Goal: Find specific fact

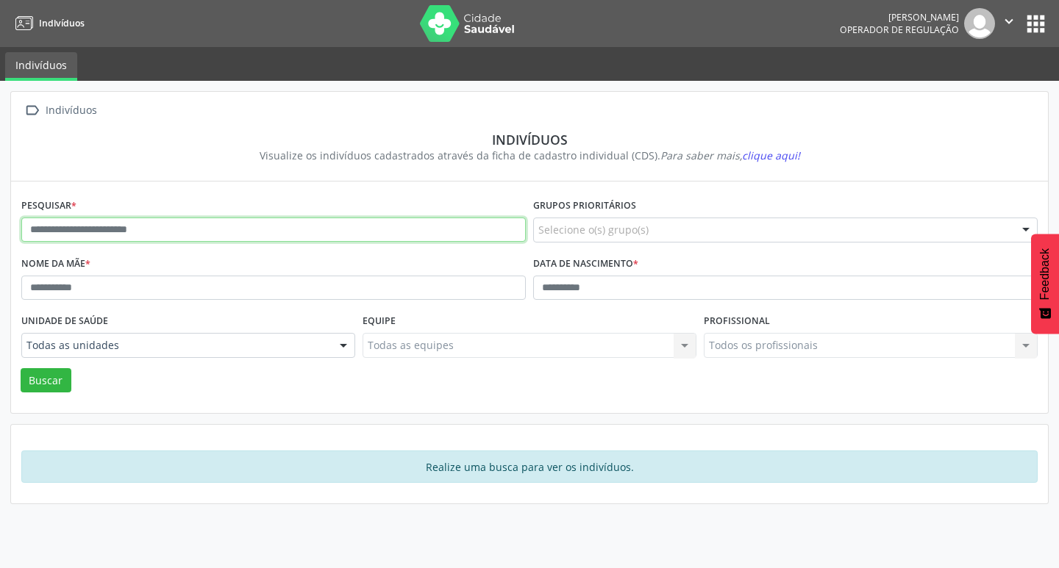
click at [243, 242] on input "text" at bounding box center [273, 230] width 504 height 25
click at [21, 368] on button "Buscar" at bounding box center [46, 380] width 51 height 25
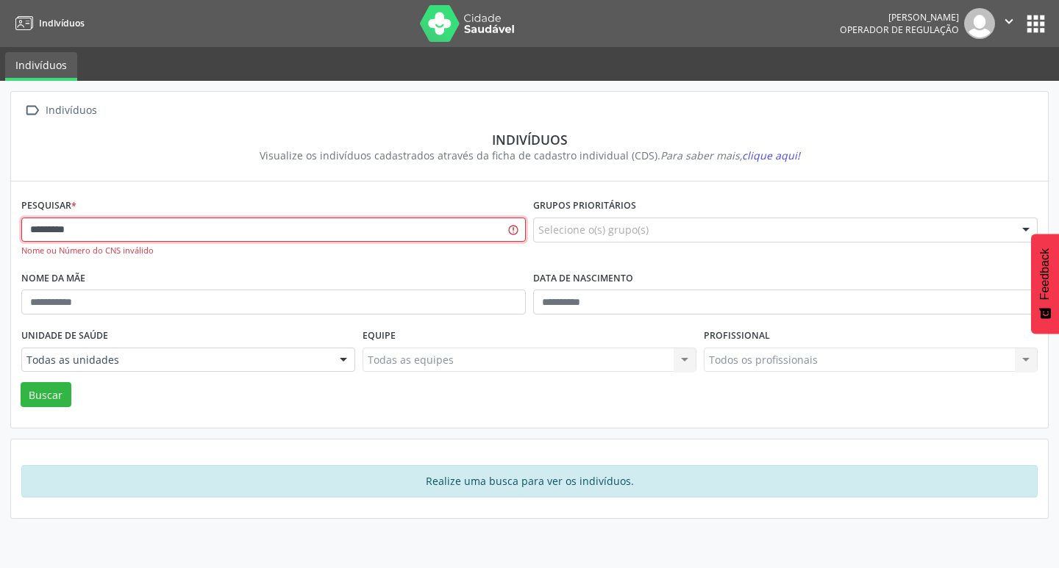
click at [243, 242] on input "*********" at bounding box center [273, 230] width 504 height 25
type input "*********"
click at [21, 382] on button "Buscar" at bounding box center [46, 394] width 51 height 25
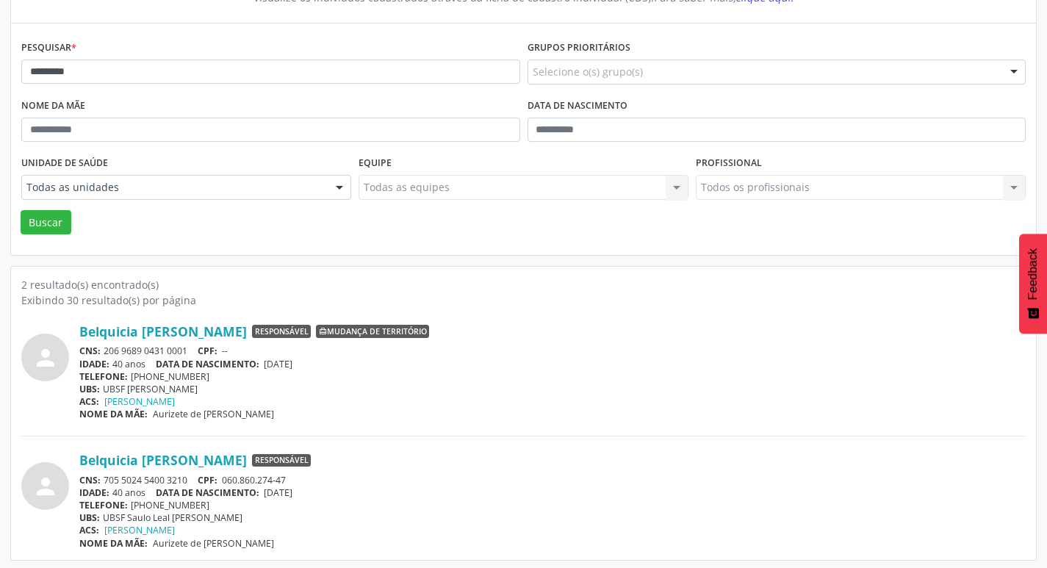
scroll to position [161, 0]
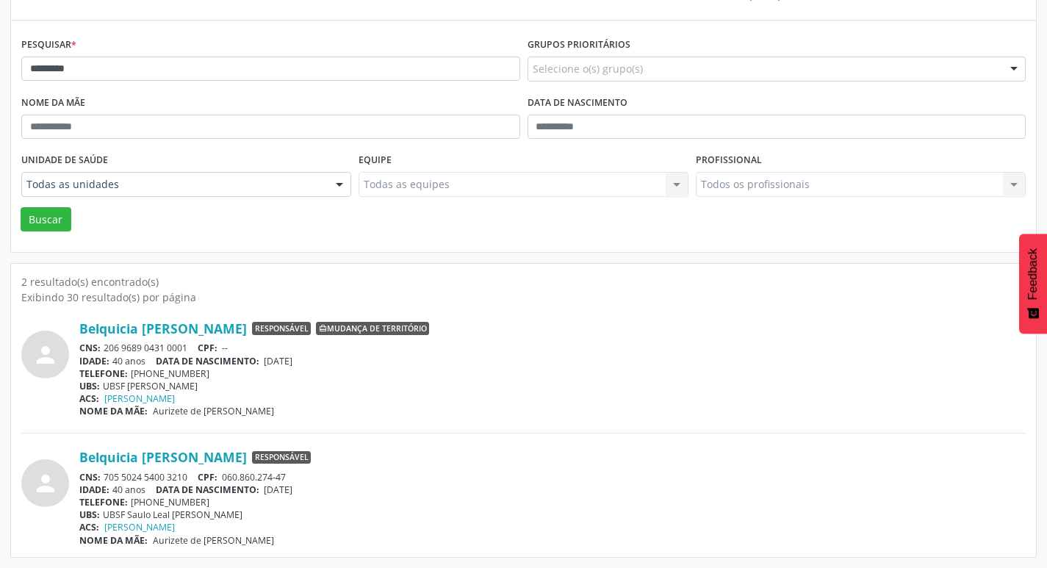
drag, startPoint x: 105, startPoint y: 471, endPoint x: 193, endPoint y: 476, distance: 88.3
click at [193, 476] on div "CNS: 705 5024 5400 3210 CPF: 060.860.274-47" at bounding box center [552, 477] width 947 height 12
copy div "705 5024 5400 3210"
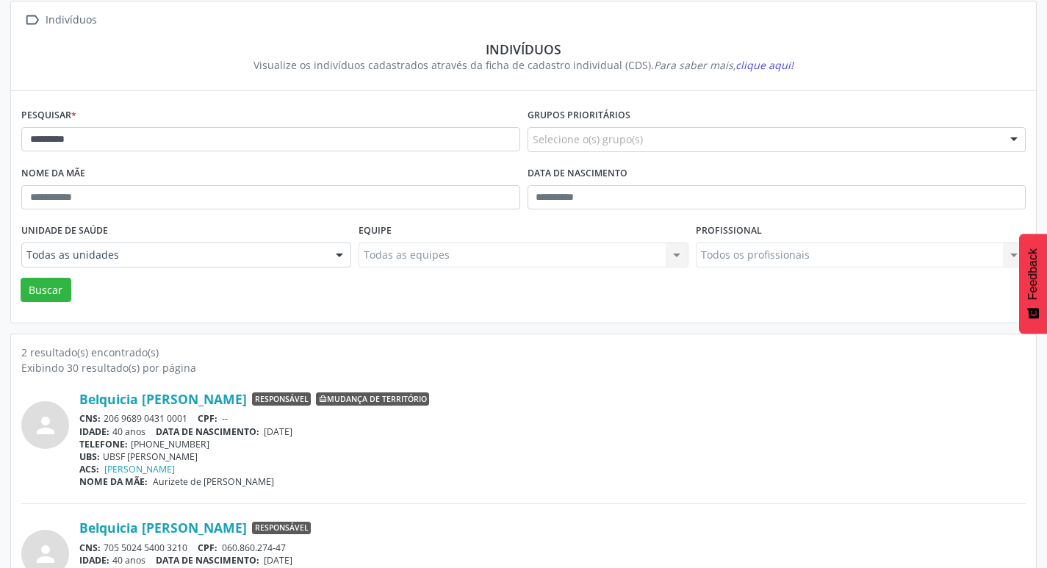
scroll to position [0, 0]
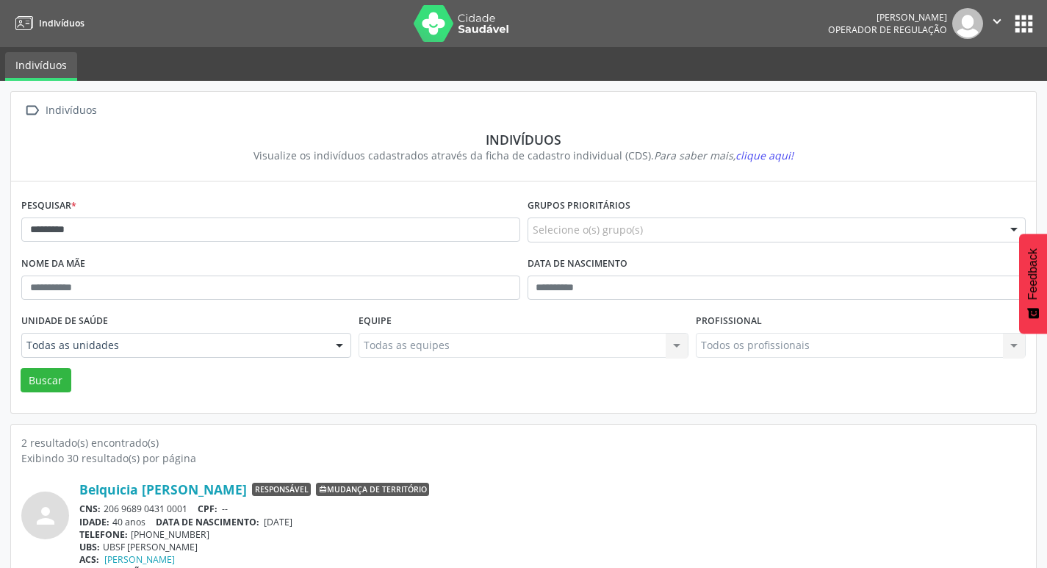
click at [1027, 21] on button "apps" at bounding box center [1024, 24] width 26 height 26
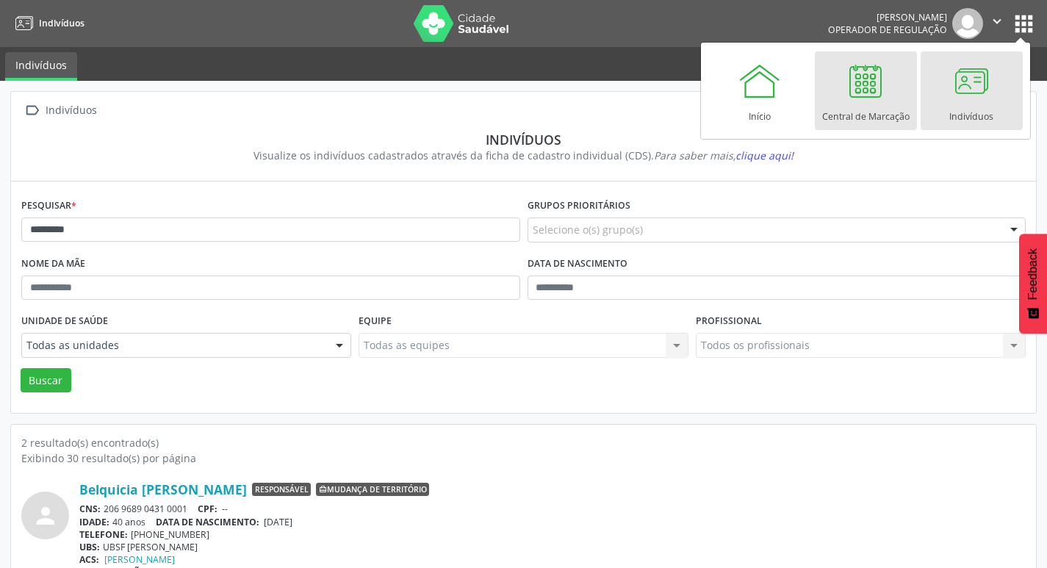
click at [879, 103] on div "Central de Marcação" at bounding box center [866, 113] width 87 height 20
